Goal: Transaction & Acquisition: Purchase product/service

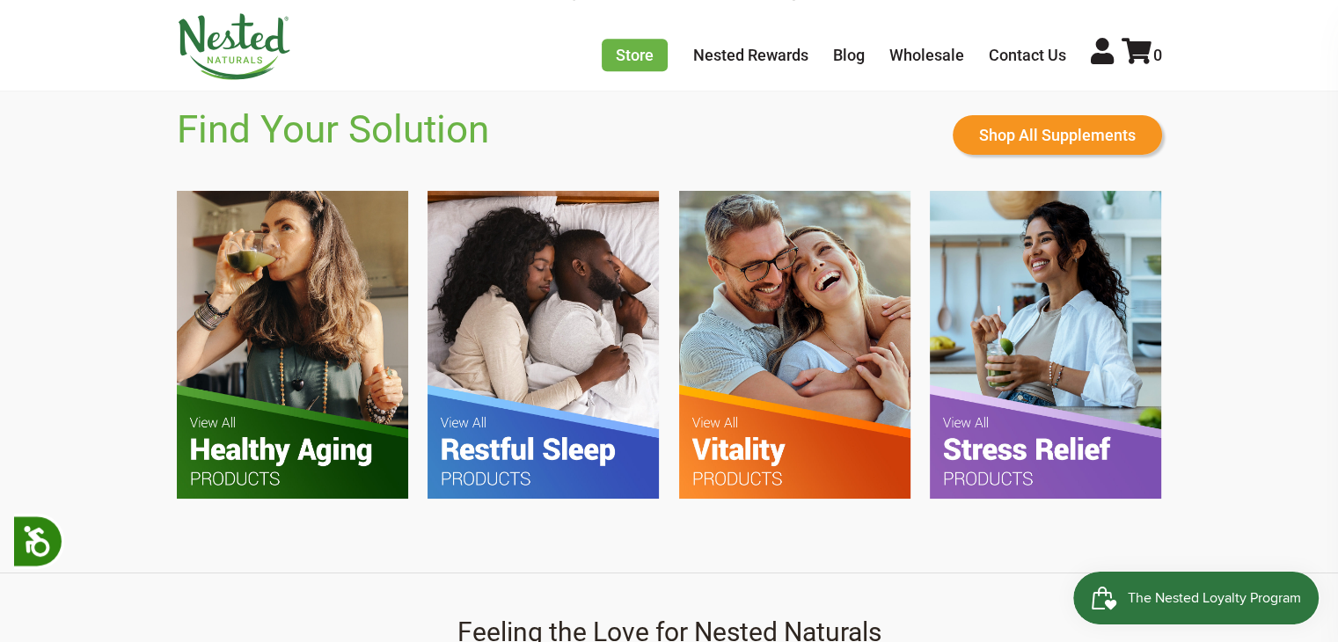
scroll to position [1070, 0]
click at [985, 461] on img at bounding box center [1045, 344] width 231 height 307
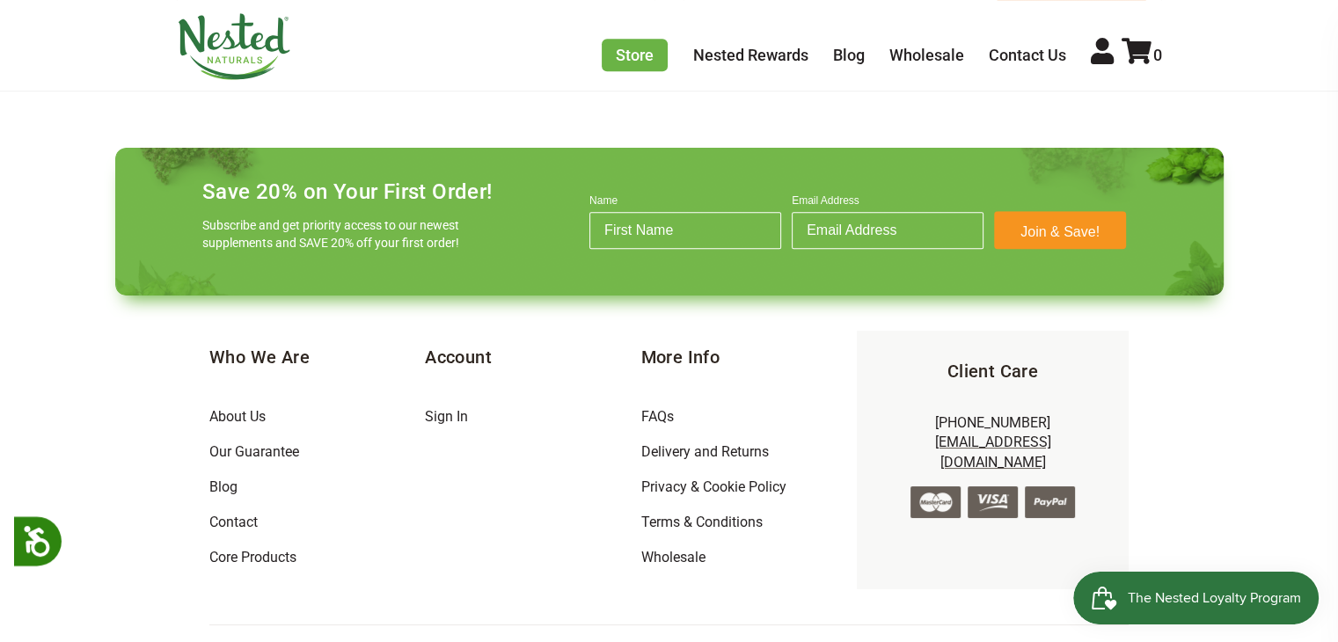
scroll to position [1302, 0]
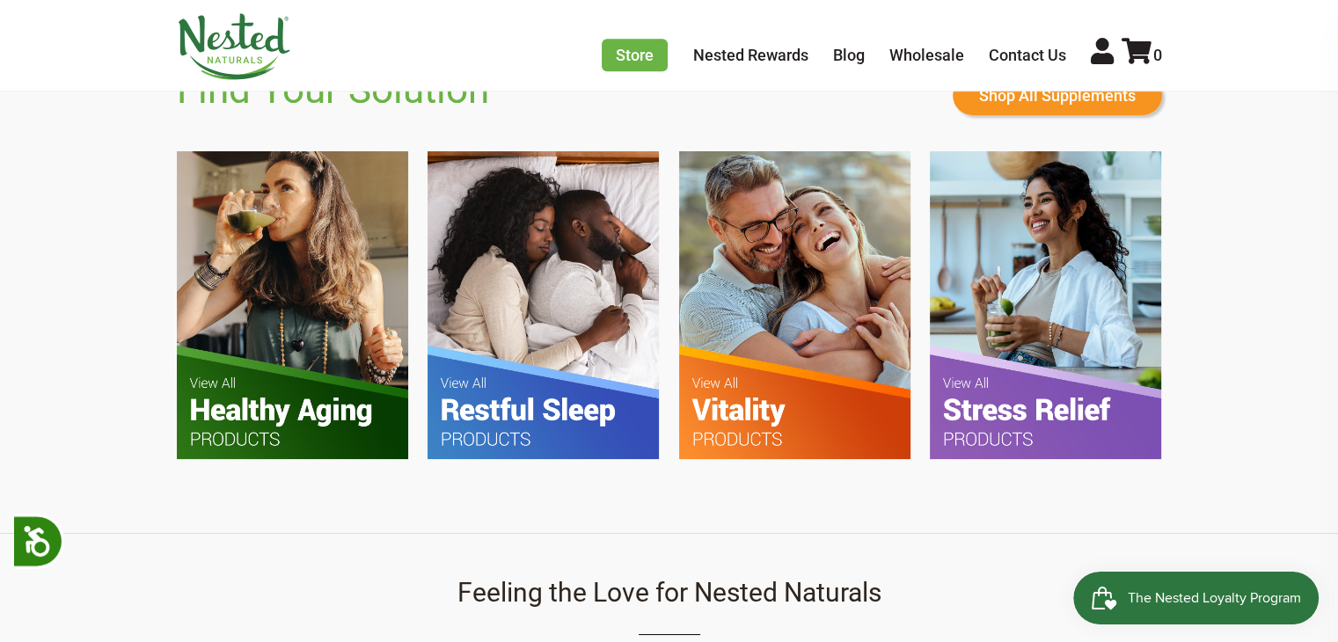
scroll to position [1111, 0]
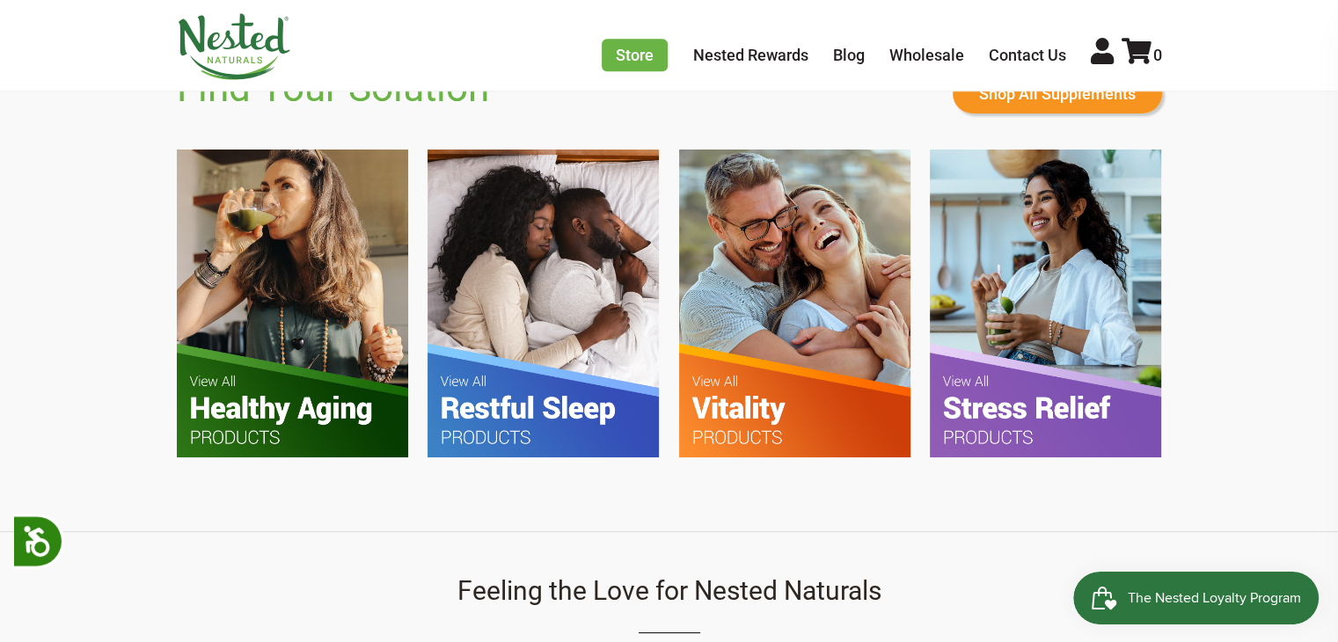
click at [470, 397] on img at bounding box center [543, 303] width 231 height 307
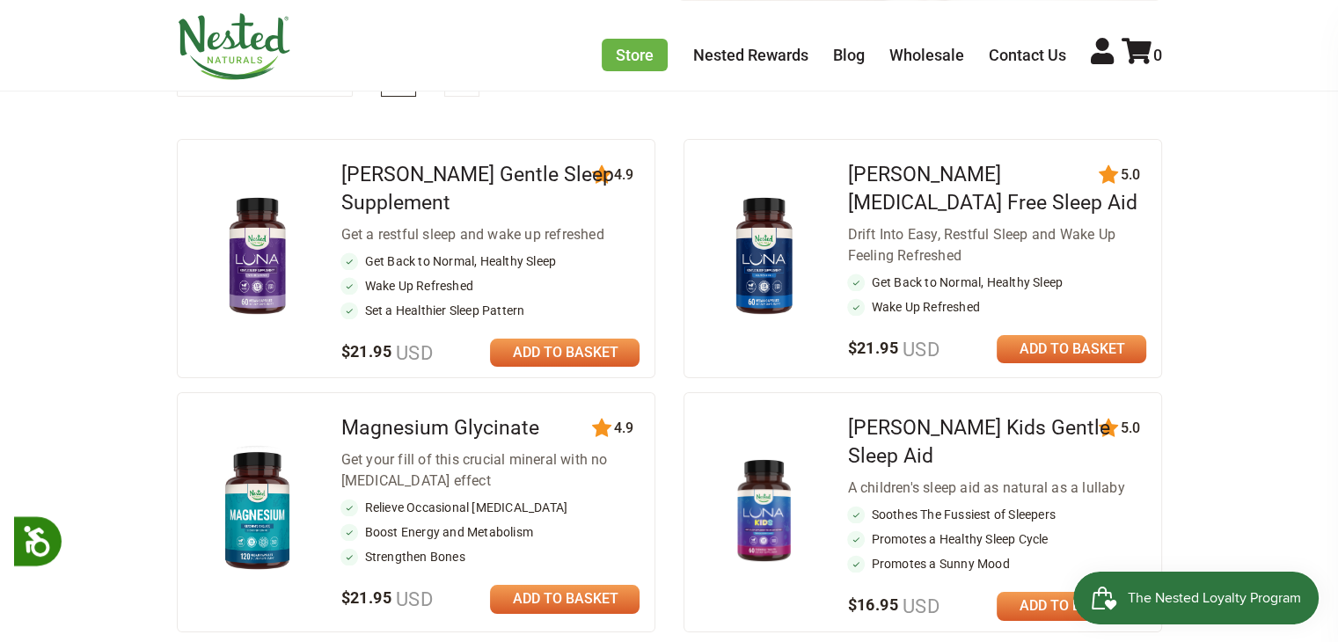
scroll to position [706, 0]
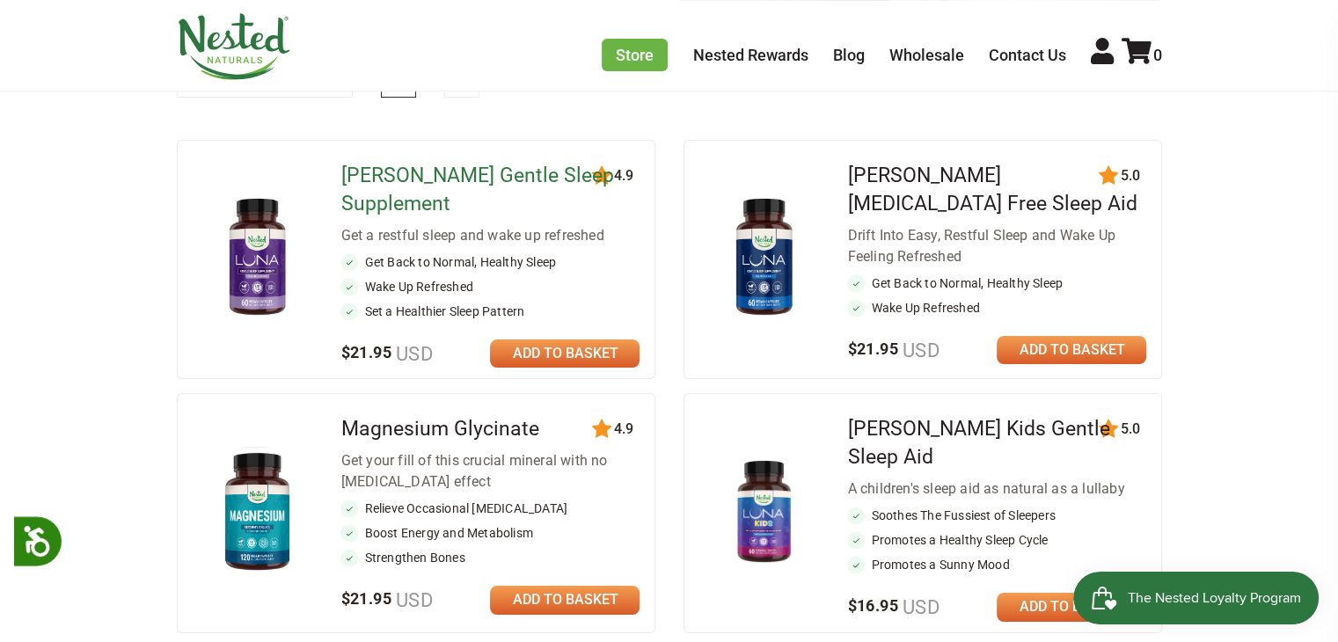
click at [467, 176] on link "[PERSON_NAME] Gentle Sleep Supplement" at bounding box center [476, 190] width 273 height 52
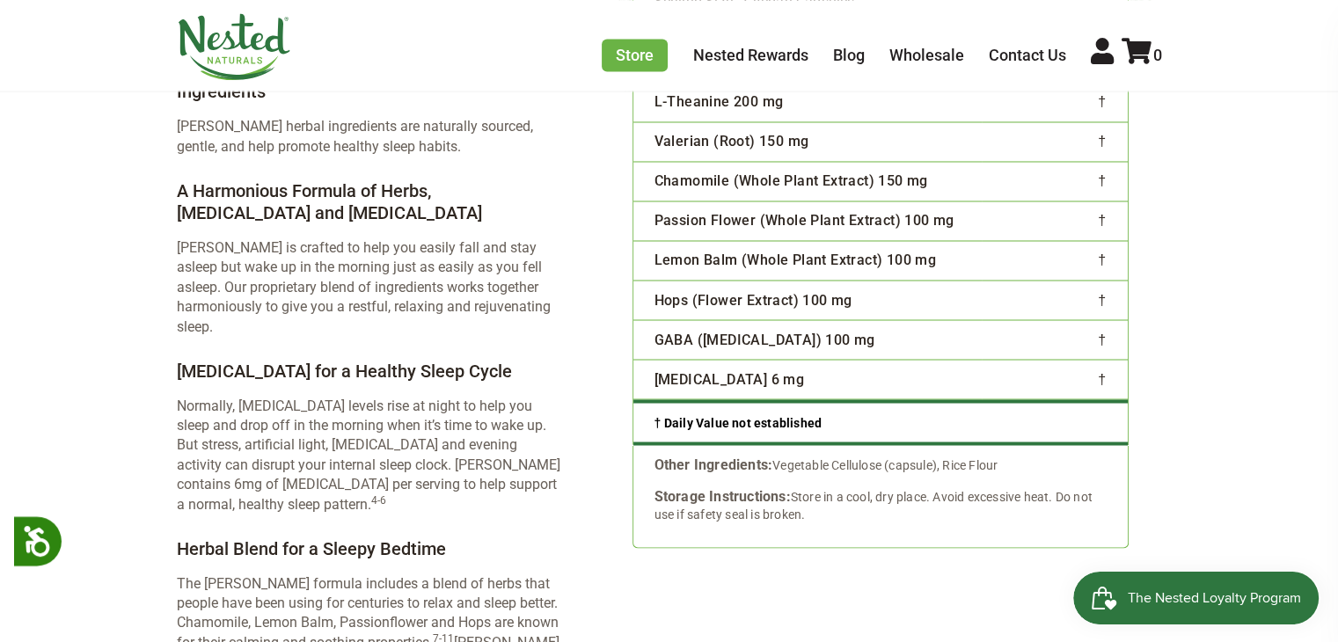
scroll to position [3062, 0]
drag, startPoint x: 1148, startPoint y: 353, endPoint x: 1279, endPoint y: 246, distance: 168.9
click at [1279, 246] on main "× Previous Next" at bounding box center [669, 159] width 1338 height 6067
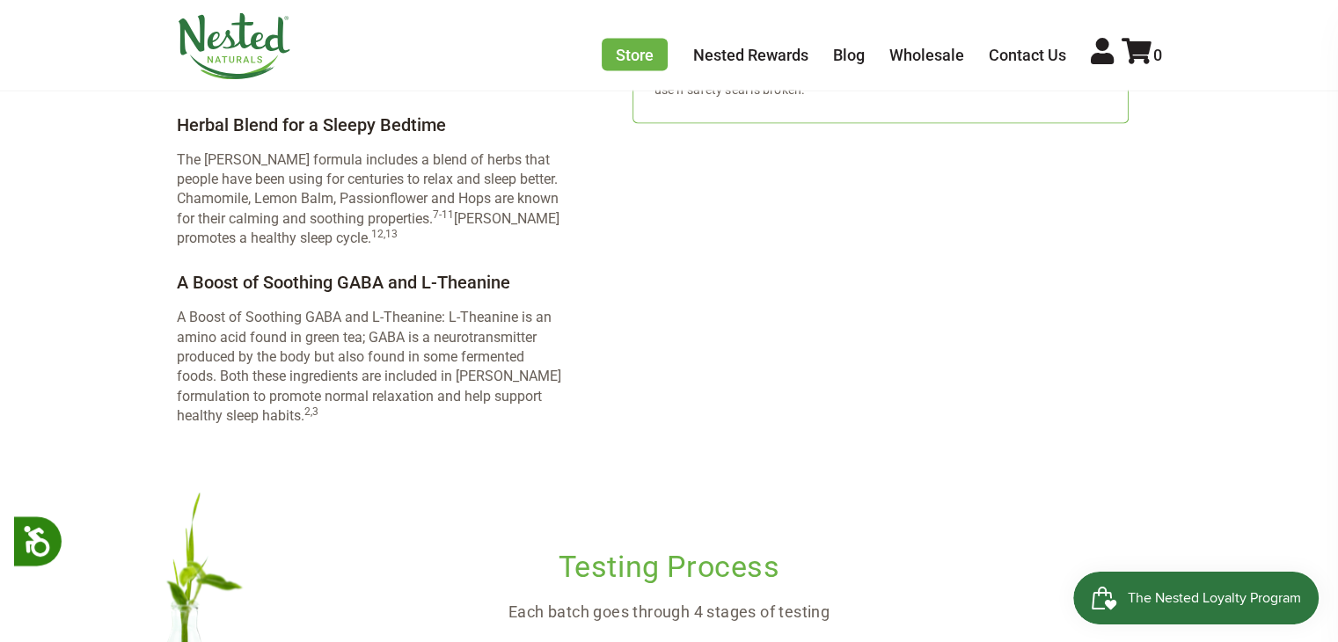
scroll to position [3490, 0]
